Goal: Task Accomplishment & Management: Use online tool/utility

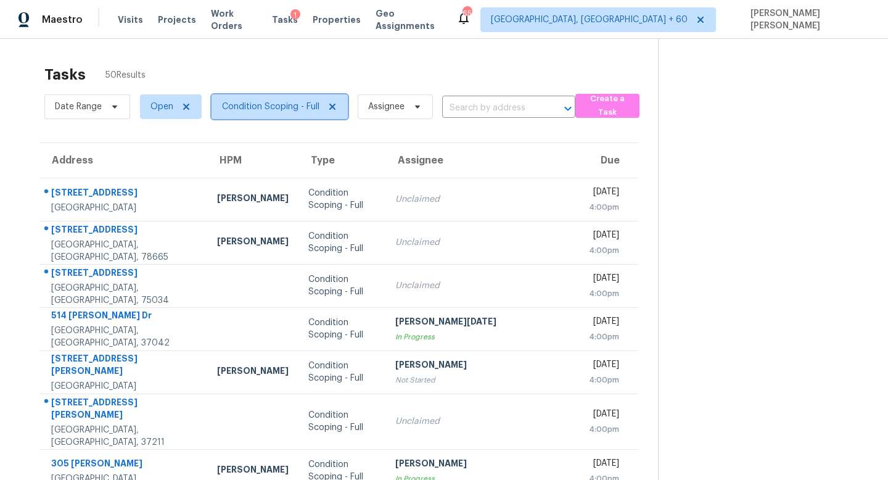
click at [331, 109] on icon at bounding box center [333, 107] width 10 height 10
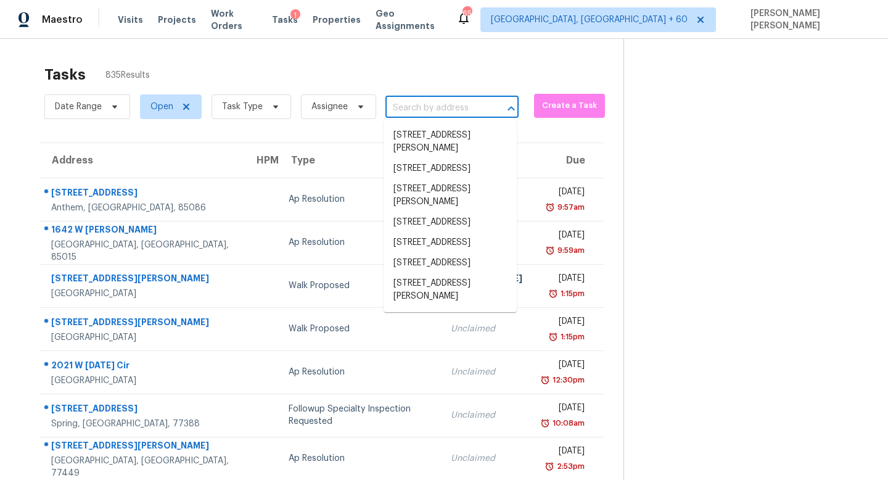
click at [406, 105] on input "text" at bounding box center [434, 108] width 99 height 19
paste input "[STREET_ADDRESS]"
type input "[STREET_ADDRESS]"
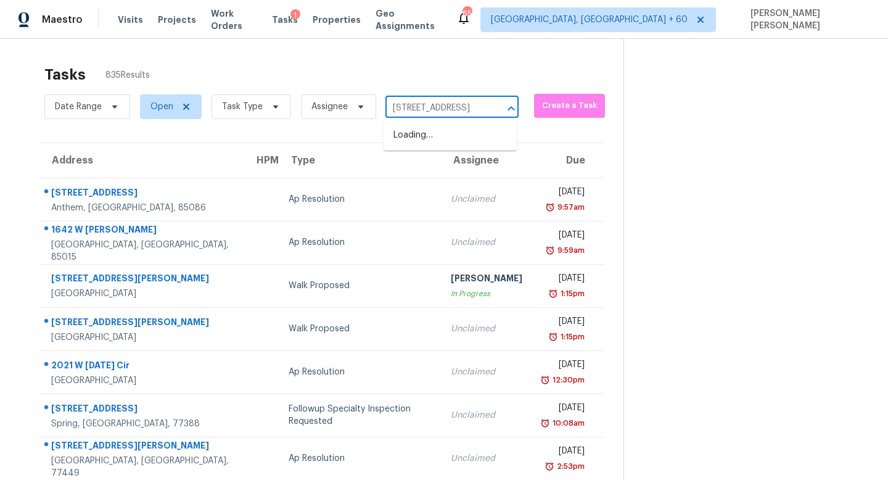
scroll to position [0, 49]
click at [422, 130] on li "[STREET_ADDRESS]" at bounding box center [450, 135] width 133 height 20
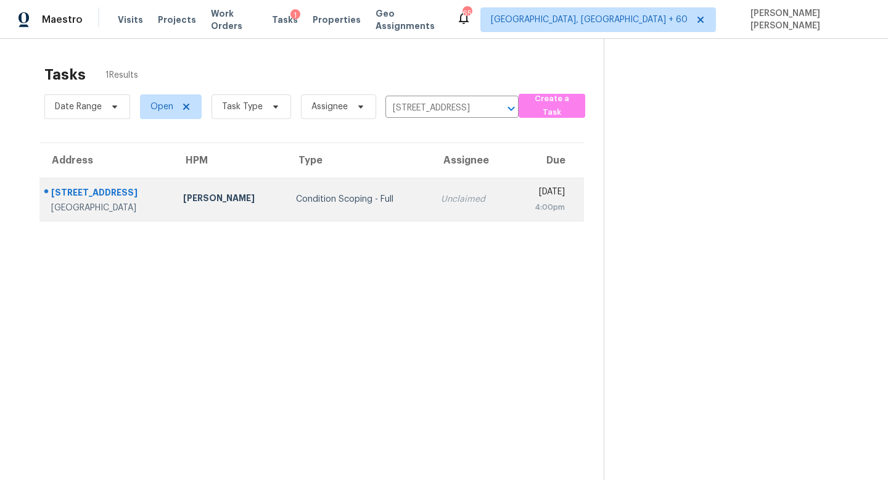
click at [462, 213] on td "Unclaimed" at bounding box center [471, 199] width 80 height 43
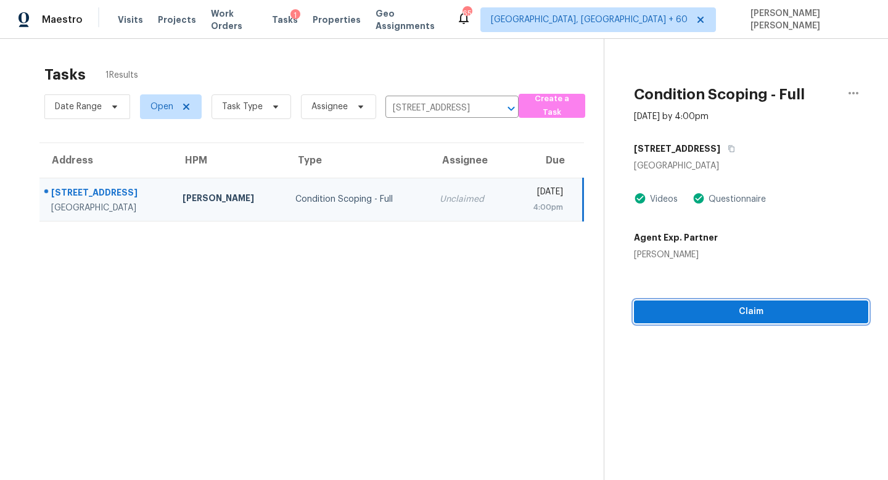
click at [666, 310] on span "Claim" at bounding box center [751, 311] width 215 height 15
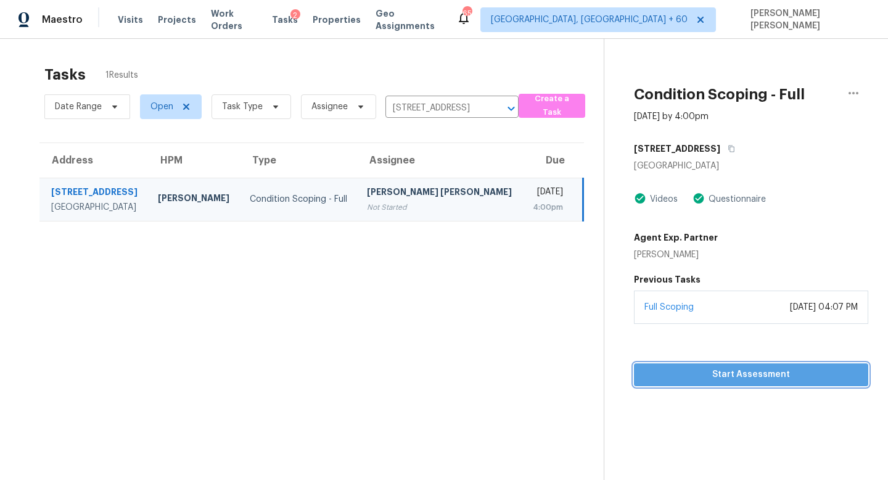
click at [712, 368] on span "Start Assessment" at bounding box center [751, 374] width 215 height 15
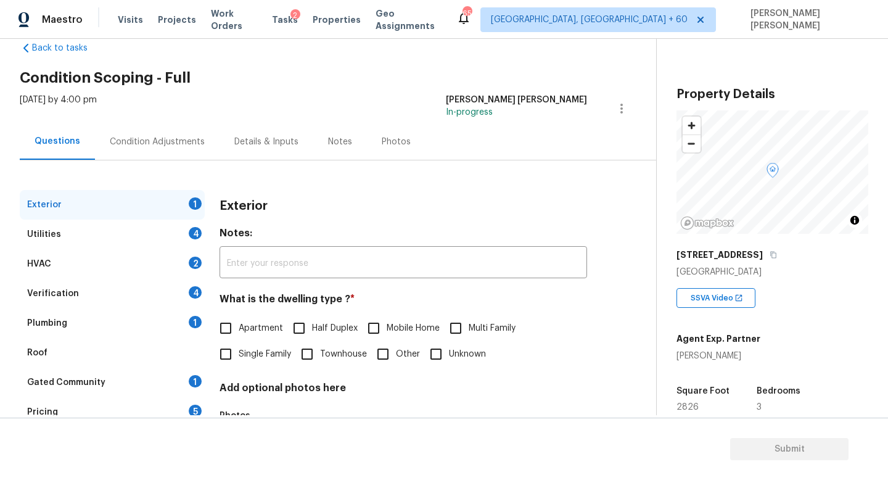
scroll to position [28, 0]
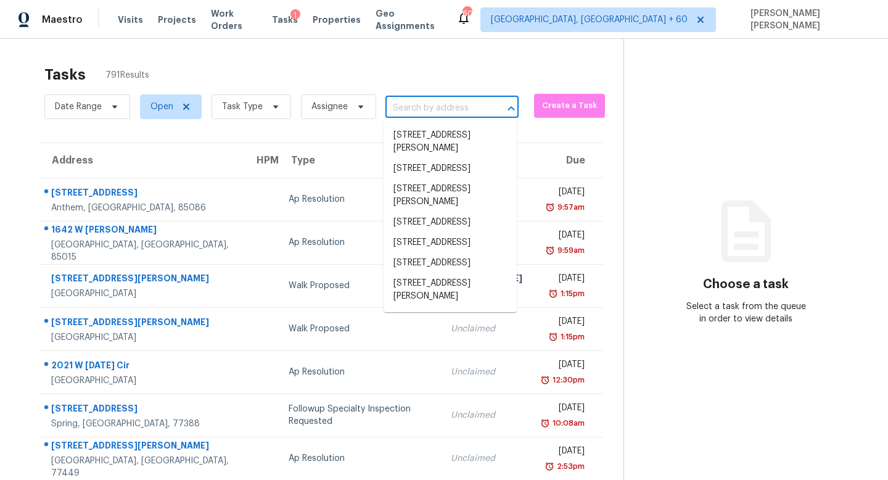
click at [424, 106] on input "text" at bounding box center [434, 108] width 99 height 19
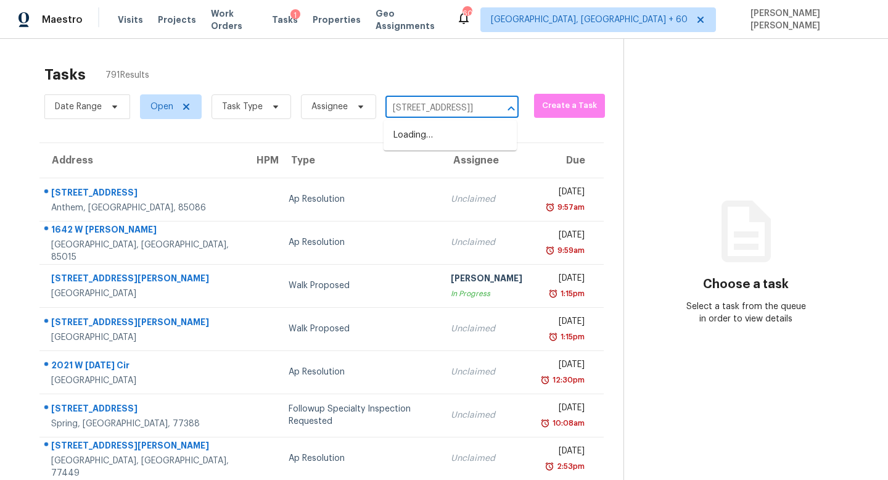
type input "[STREET_ADDRESS]"
click at [431, 136] on li "[STREET_ADDRESS]" at bounding box center [450, 135] width 133 height 20
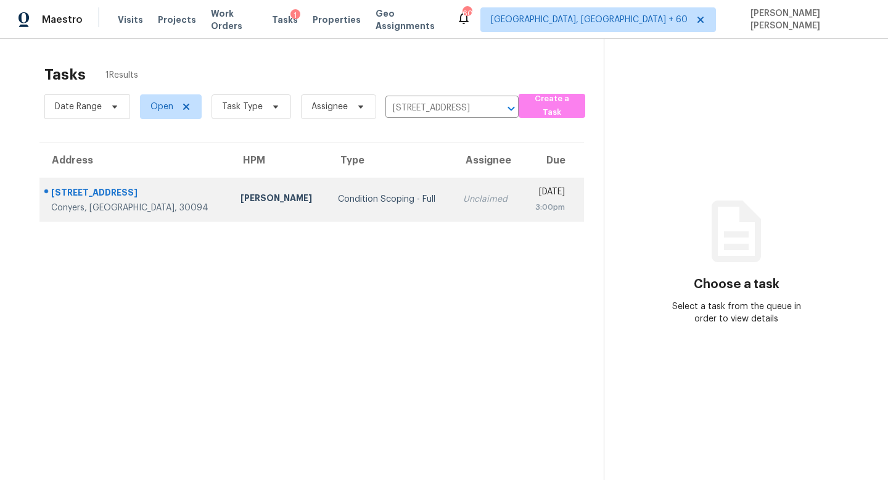
click at [463, 204] on div "Unclaimed" at bounding box center [487, 199] width 49 height 12
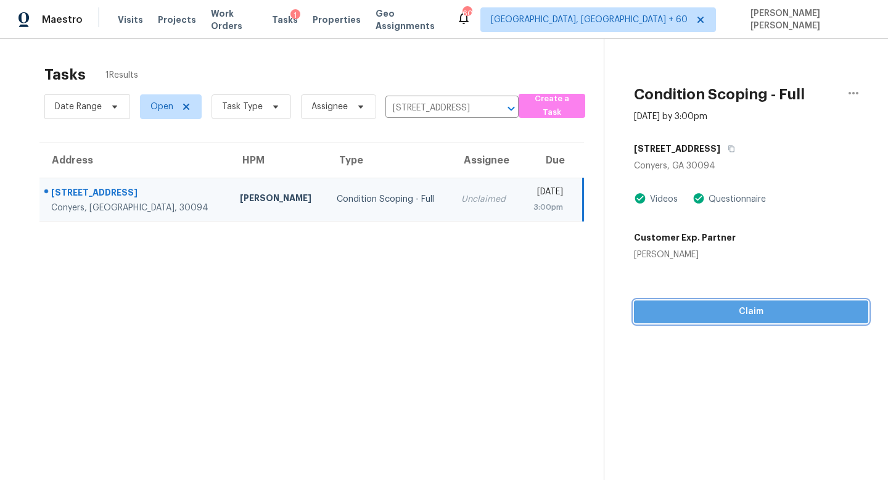
click at [668, 308] on span "Claim" at bounding box center [751, 311] width 215 height 15
